Goal: Information Seeking & Learning: Learn about a topic

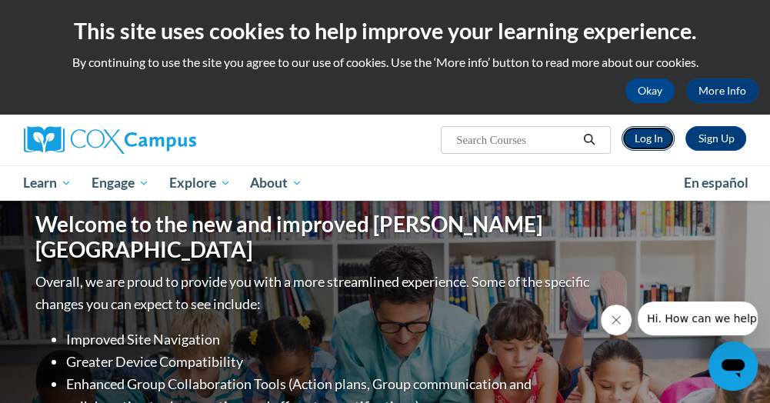
click at [648, 138] on link "Log In" at bounding box center [648, 138] width 53 height 25
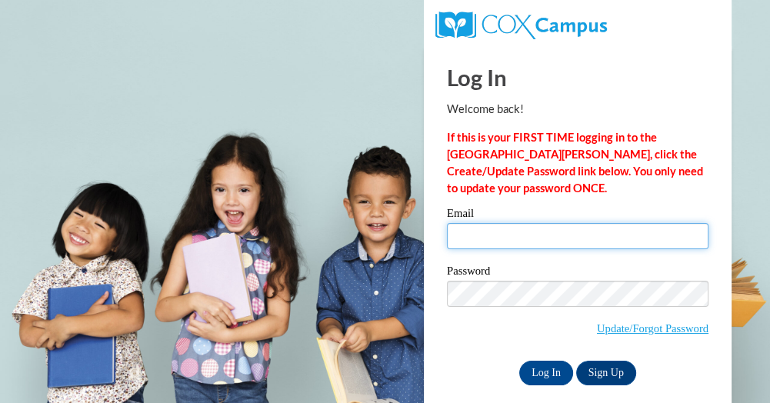
click at [493, 235] on input "Email" at bounding box center [578, 236] width 262 height 26
type input "kimberly.simmons@mresa.org"
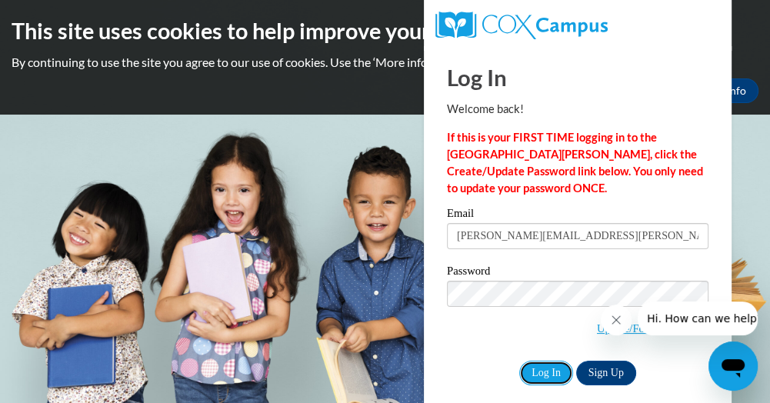
click at [497, 303] on div "Email kimberly.simmons@mresa.org Password Update/Forgot Password Log In Sign Up…" at bounding box center [578, 296] width 262 height 177
click at [549, 367] on input "Log In" at bounding box center [546, 373] width 54 height 25
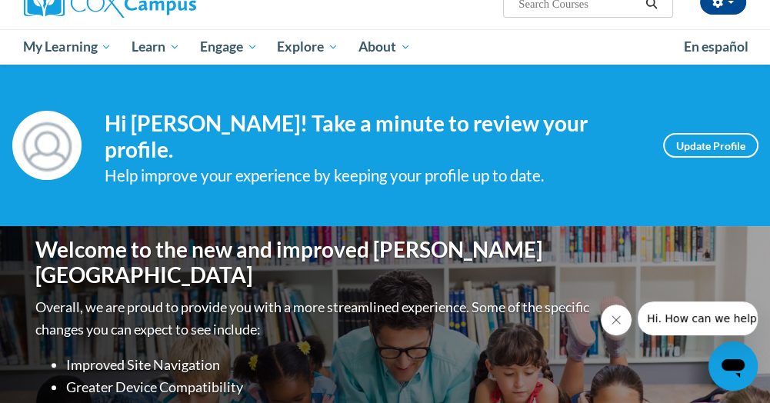
scroll to position [132, 0]
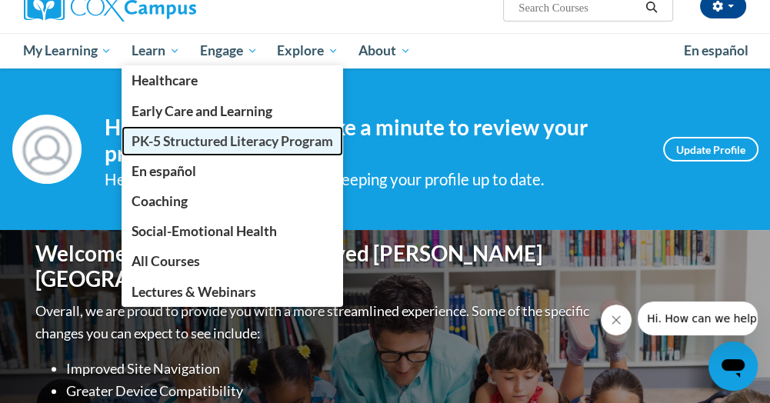
click at [188, 143] on span "PK-5 Structured Literacy Program" at bounding box center [233, 141] width 202 height 16
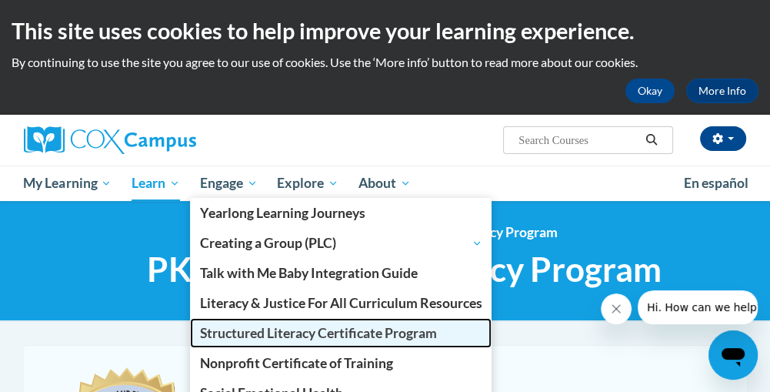
click at [363, 334] on span "Structured Literacy Certificate Program" at bounding box center [318, 333] width 237 height 16
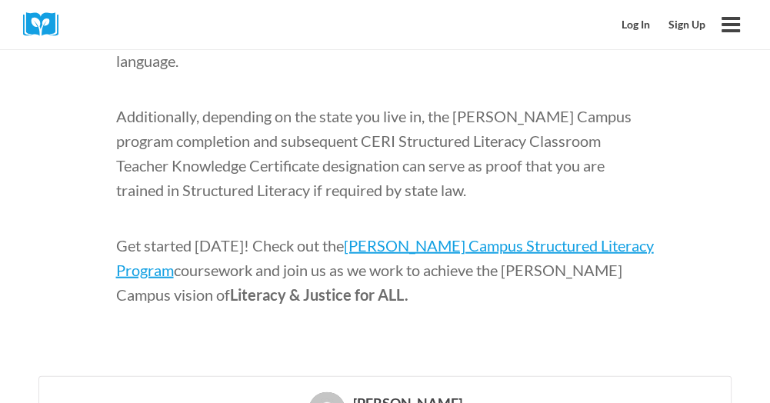
scroll to position [2307, 0]
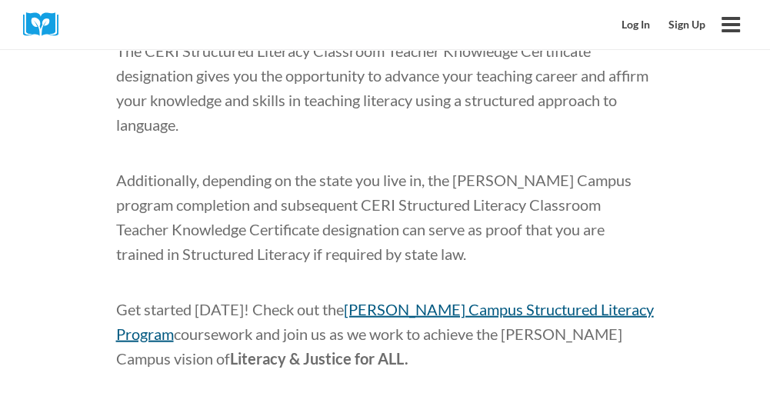
click at [564, 300] on span "[PERSON_NAME] Campus Structured Literacy Program" at bounding box center [385, 321] width 538 height 43
